Goal: Find specific page/section: Find specific page/section

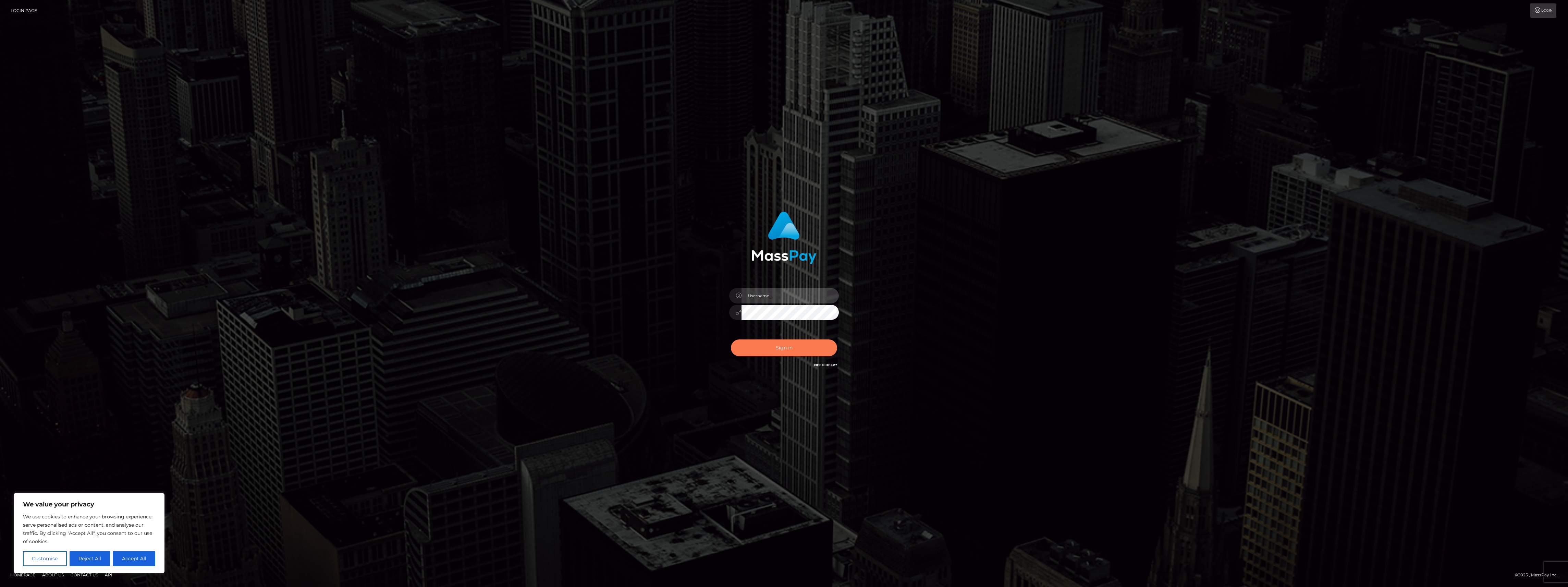
type input "bengreen"
click at [793, 352] on button "Sign in" at bounding box center [784, 348] width 107 height 17
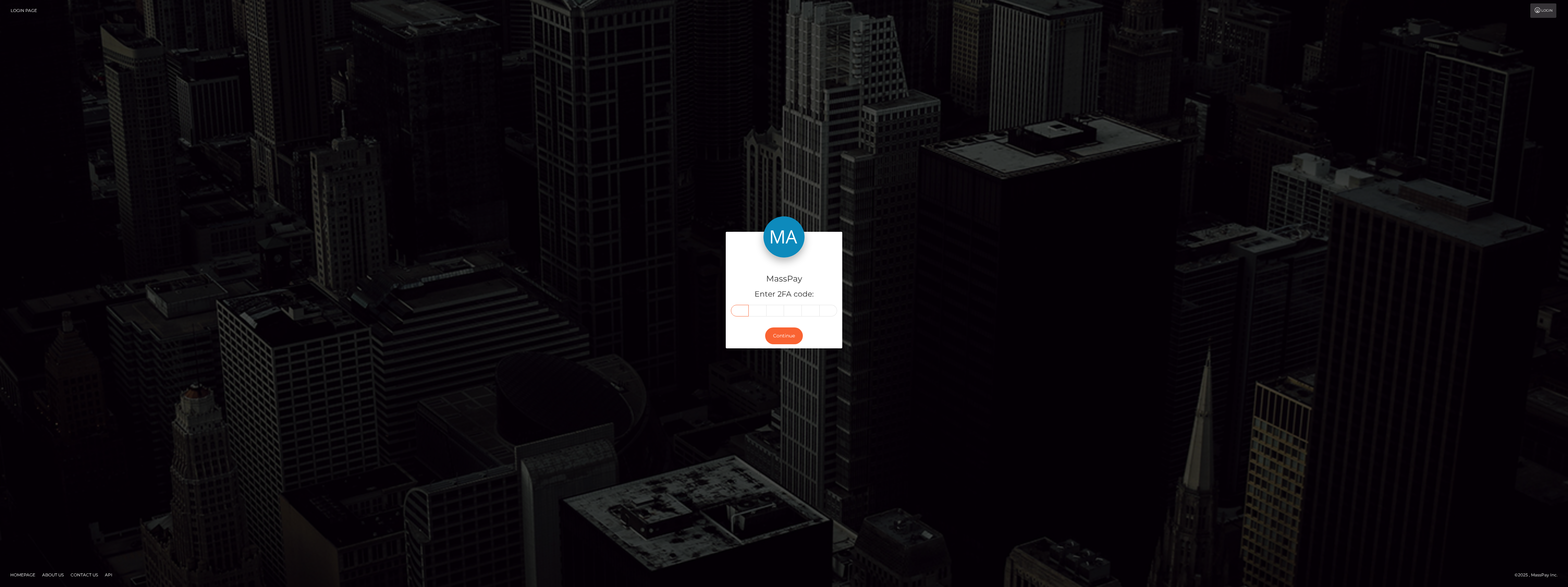
paste input "0"
type input "0"
type input "7"
type input "9"
type input "3"
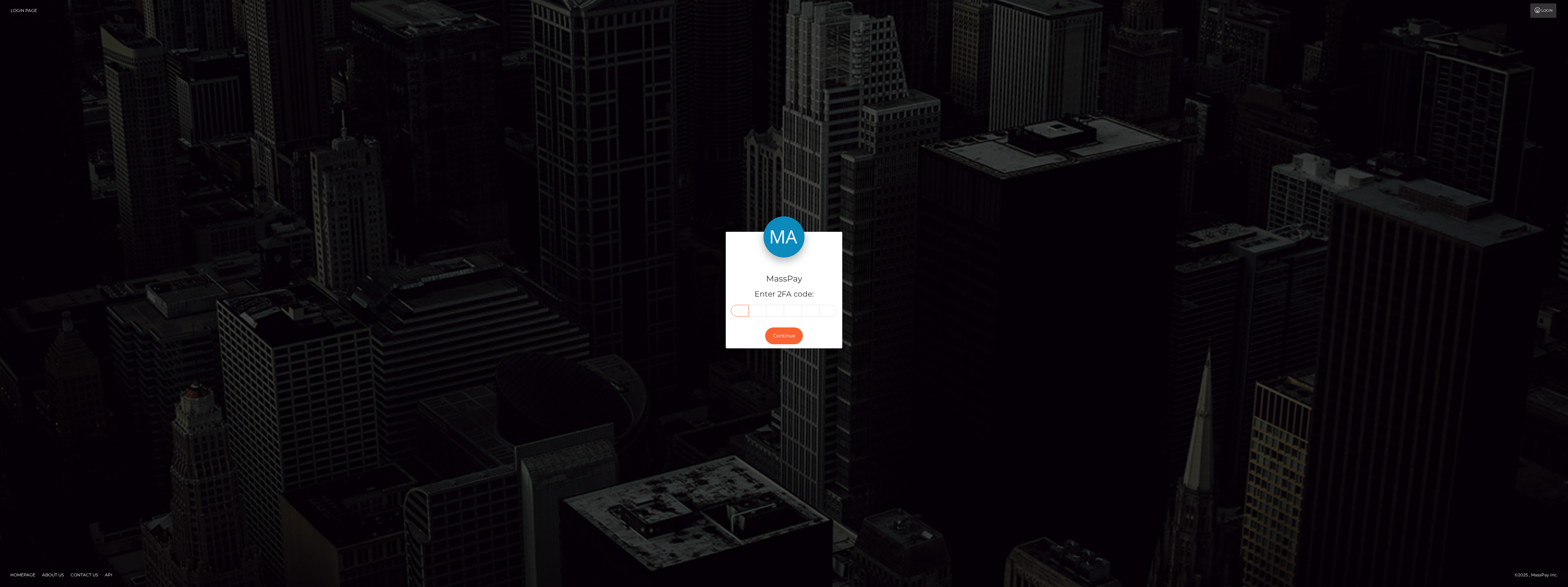
type input "9"
type input "2"
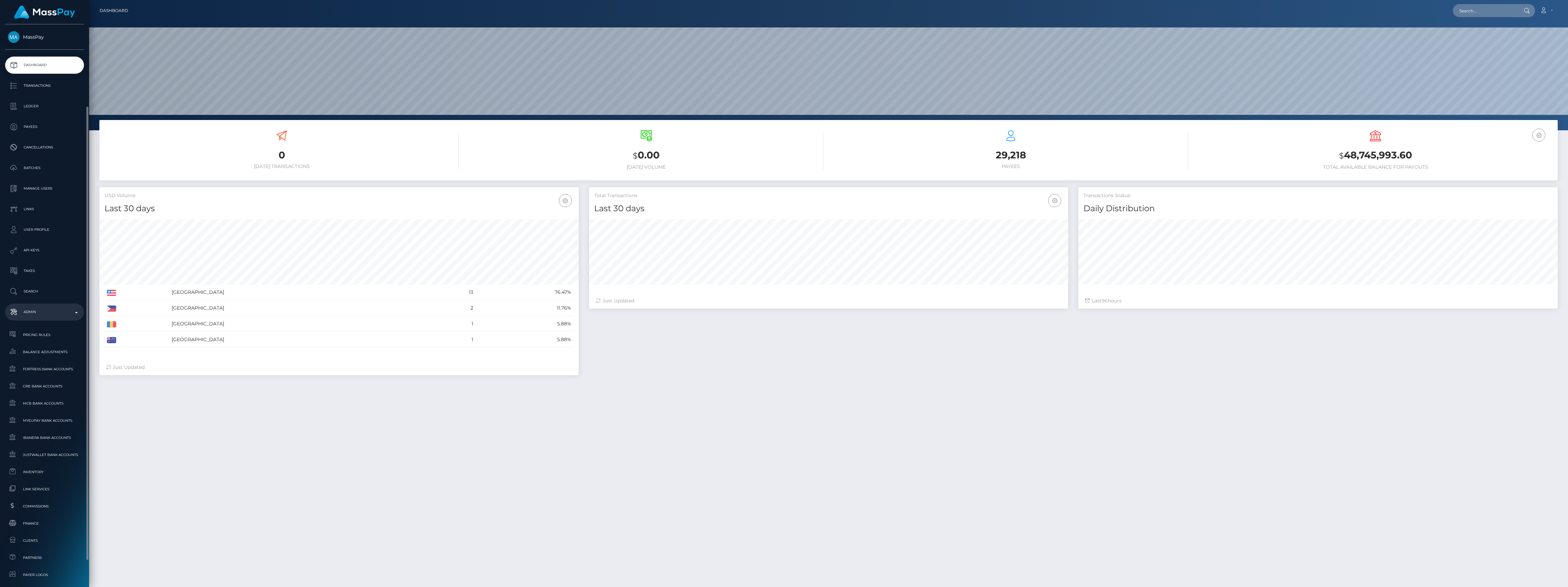
scroll to position [133, 0]
click at [37, 388] on span "Finance" at bounding box center [44, 390] width 73 height 8
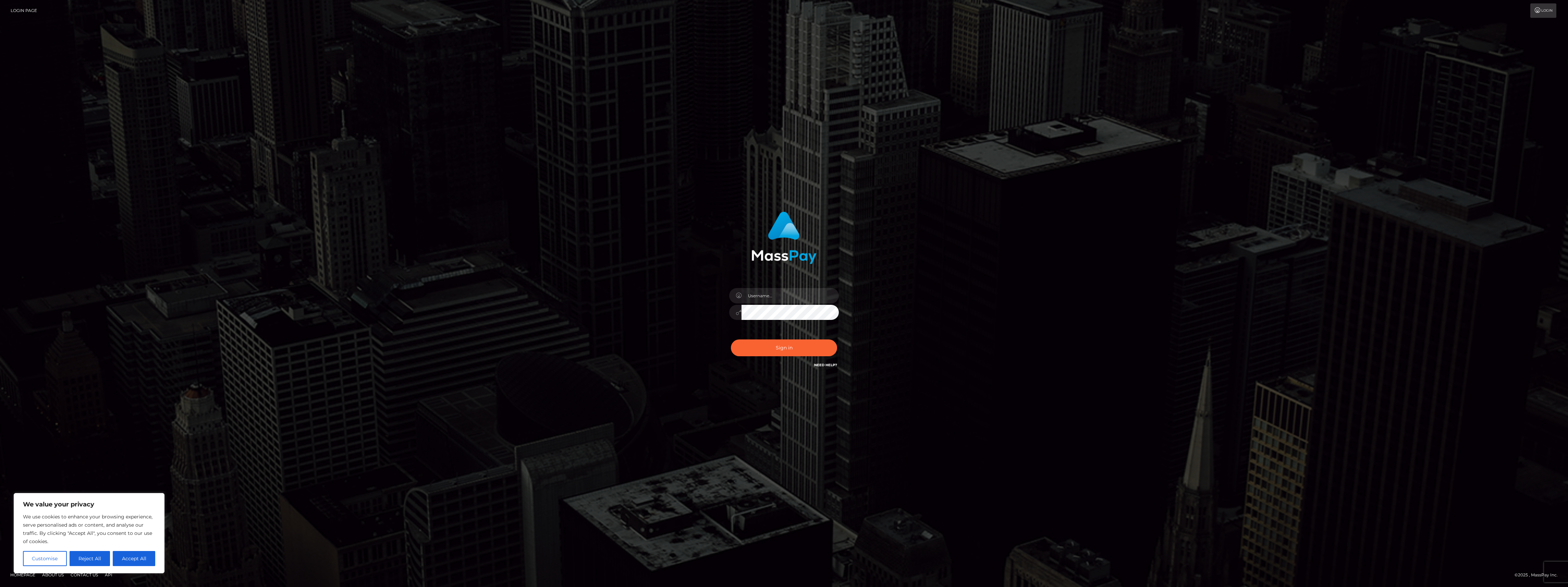
type input "bengreen"
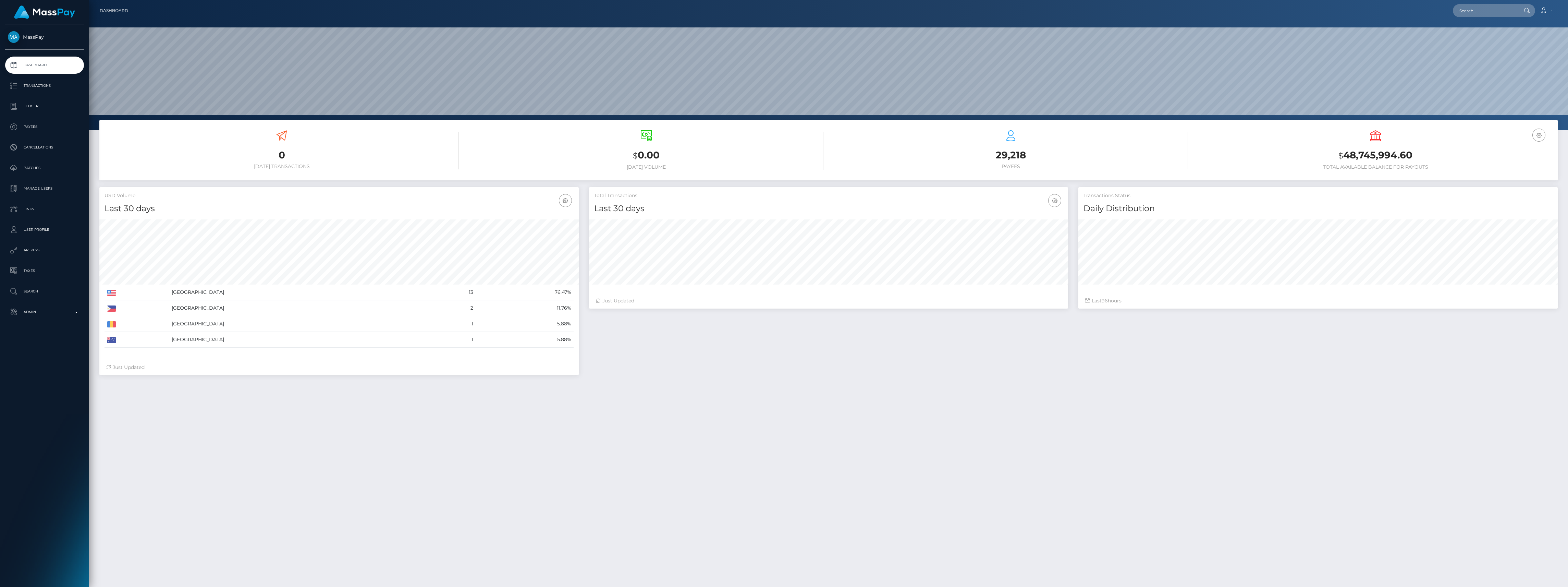
scroll to position [121, 479]
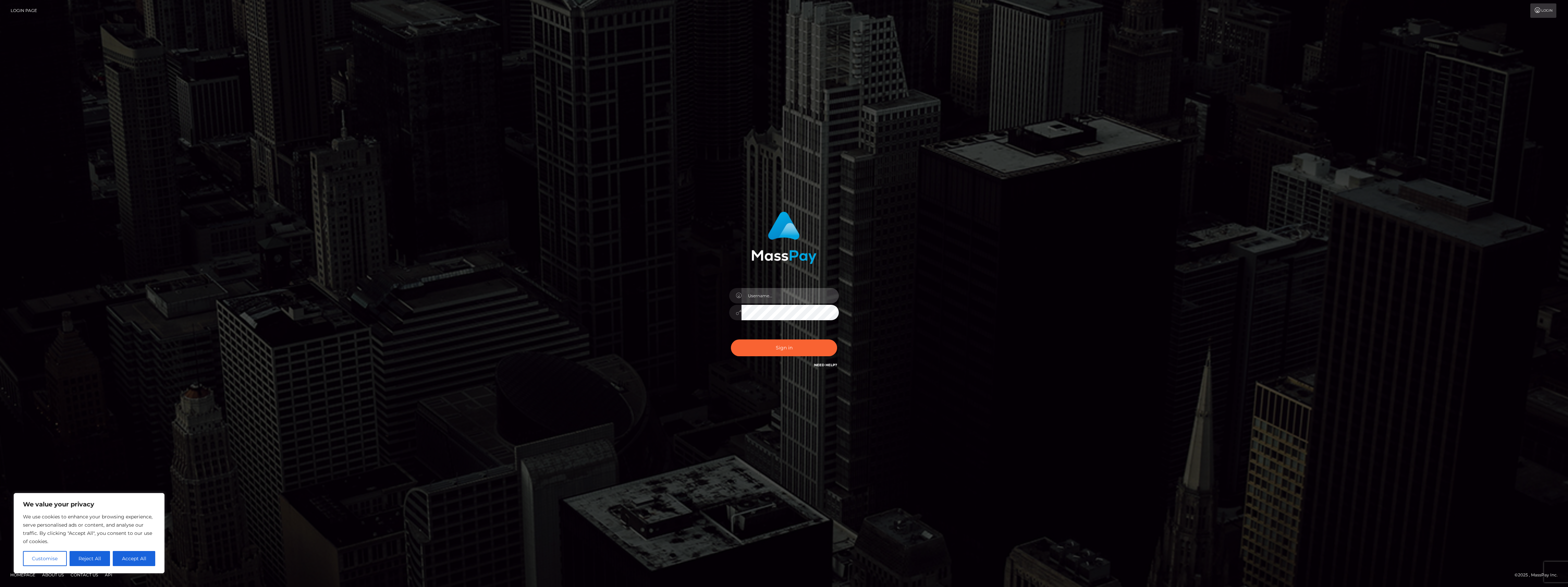
type input "bengreen"
click at [807, 343] on button "Sign in" at bounding box center [784, 348] width 107 height 17
click at [795, 350] on button "Sign in" at bounding box center [784, 348] width 107 height 17
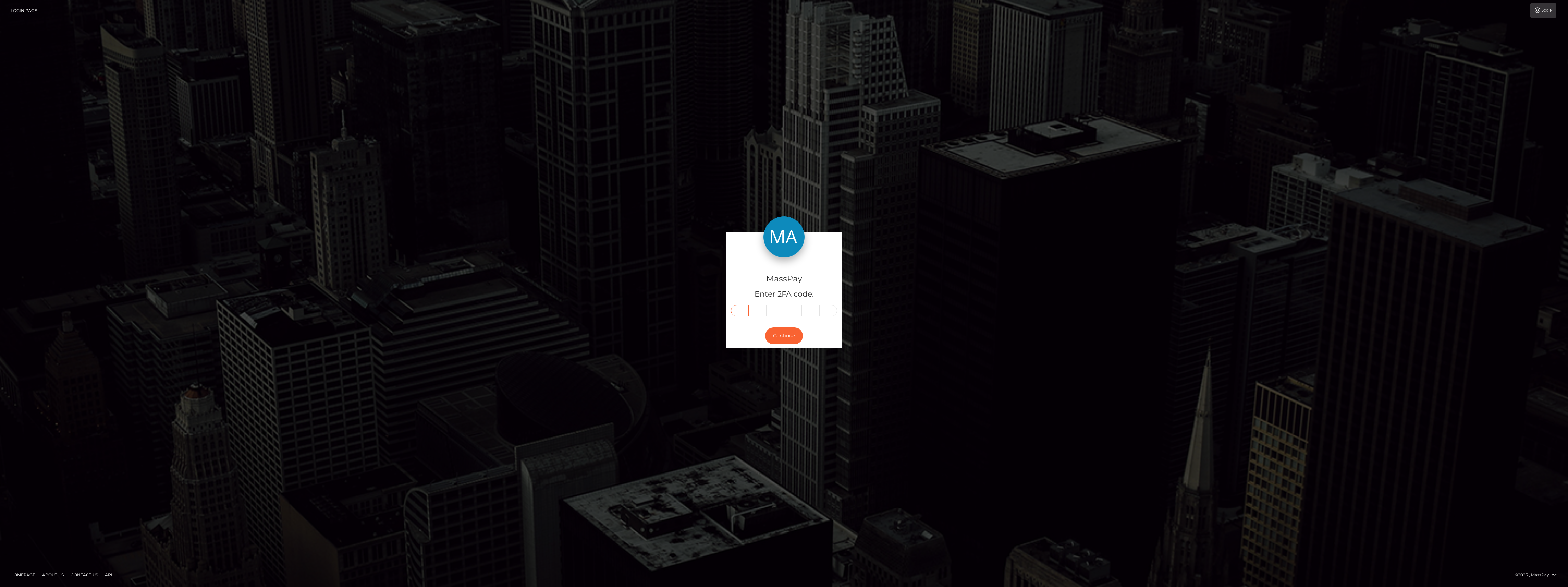
paste input "6"
type input "6"
type input "3"
type input "5"
type input "0"
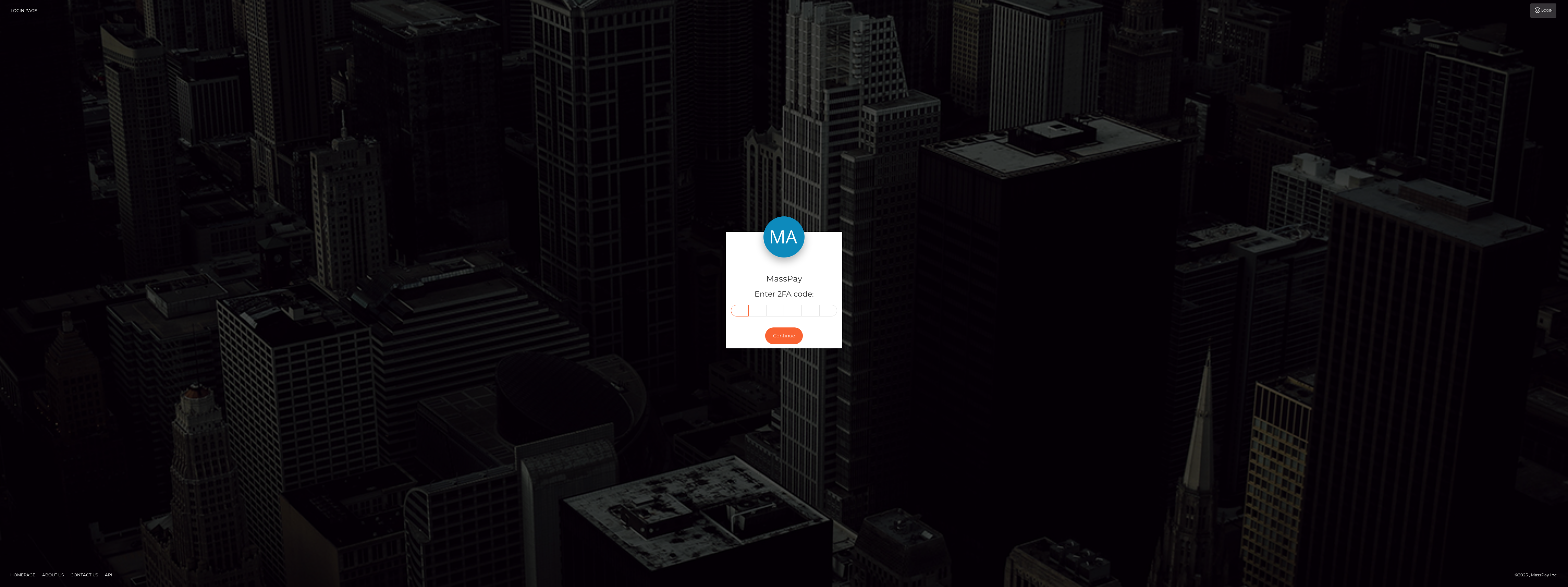
type input "0"
type input "6"
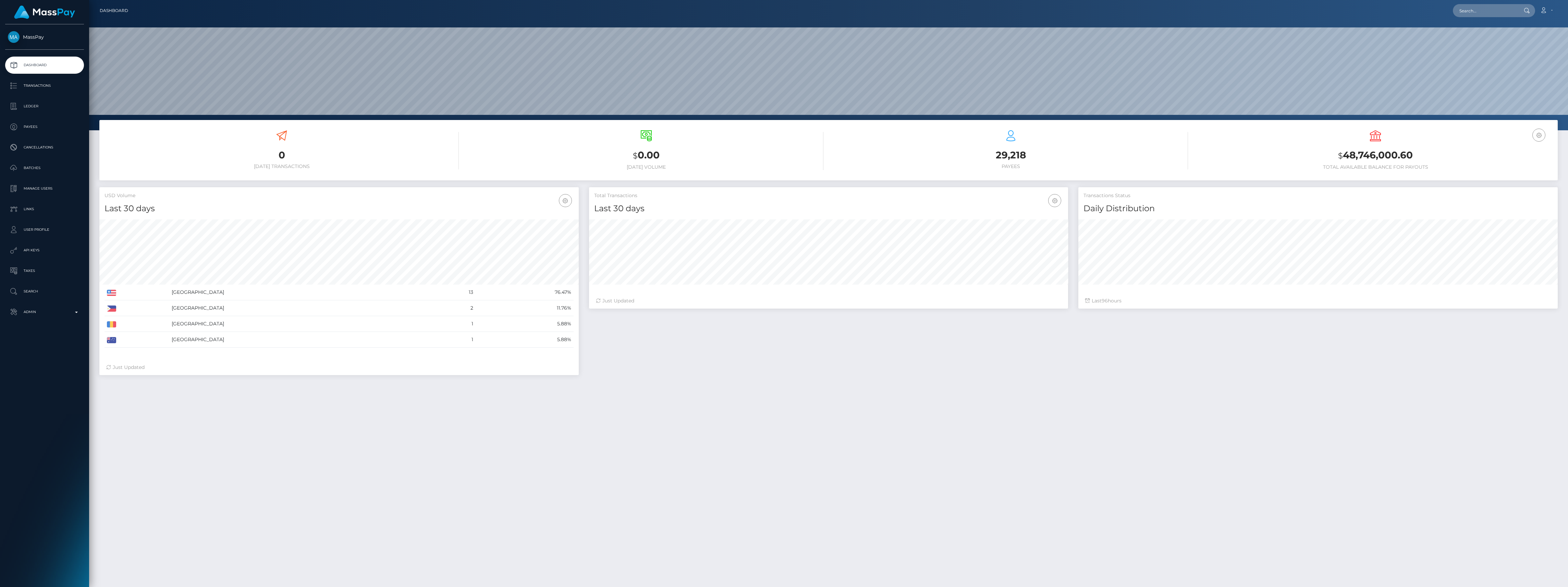
scroll to position [121, 479]
click at [44, 310] on p "Admin" at bounding box center [44, 312] width 73 height 10
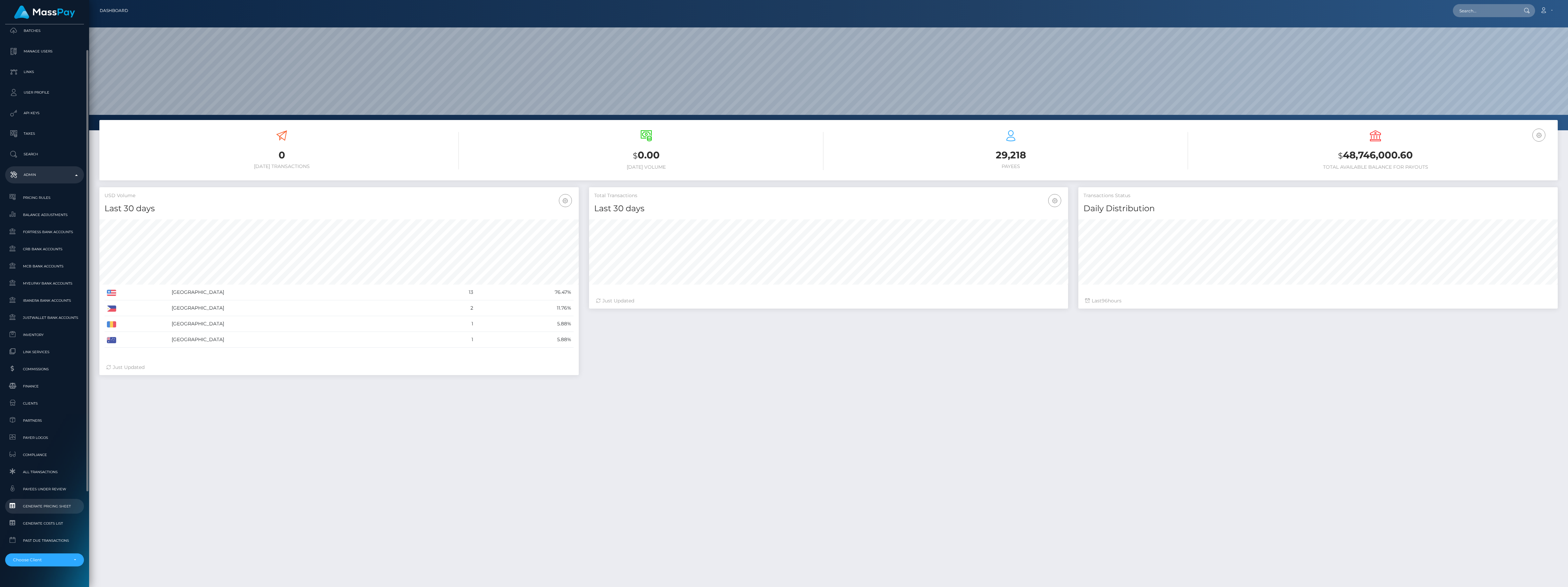
scroll to position [152, 0]
click at [33, 368] on span "Finance" at bounding box center [44, 371] width 73 height 8
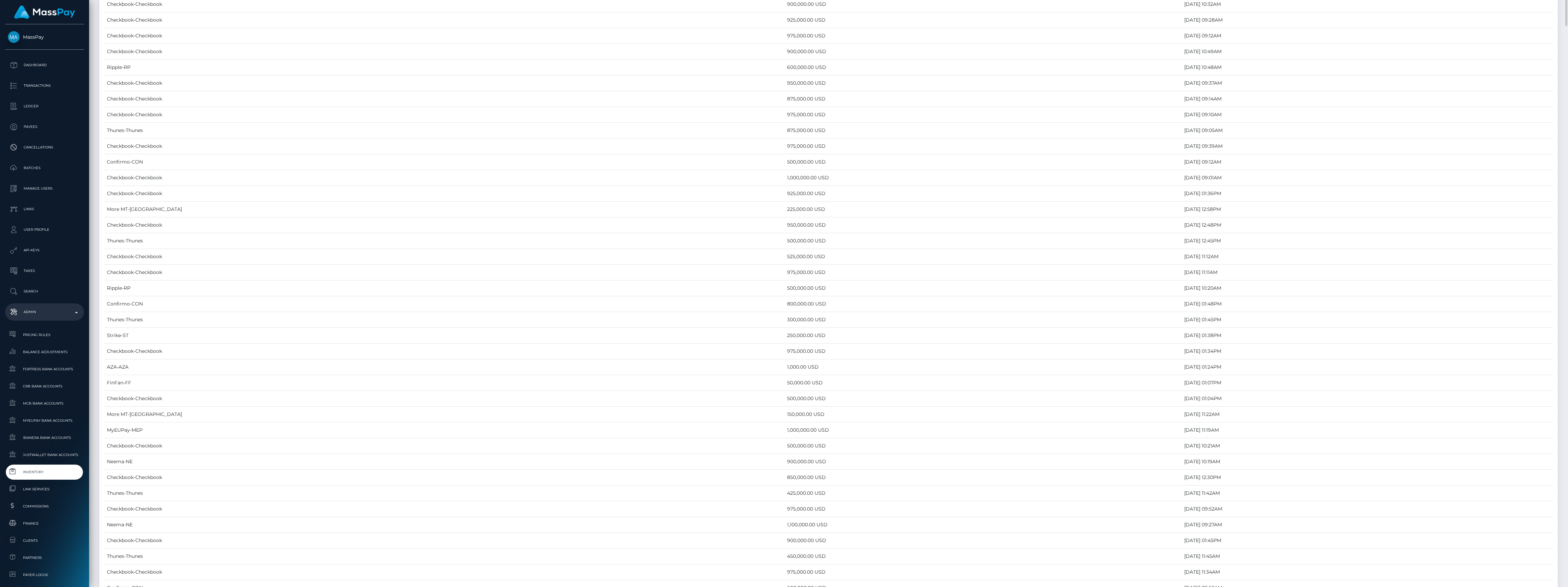
scroll to position [3349, 0]
